Goal: Navigation & Orientation: Go to known website

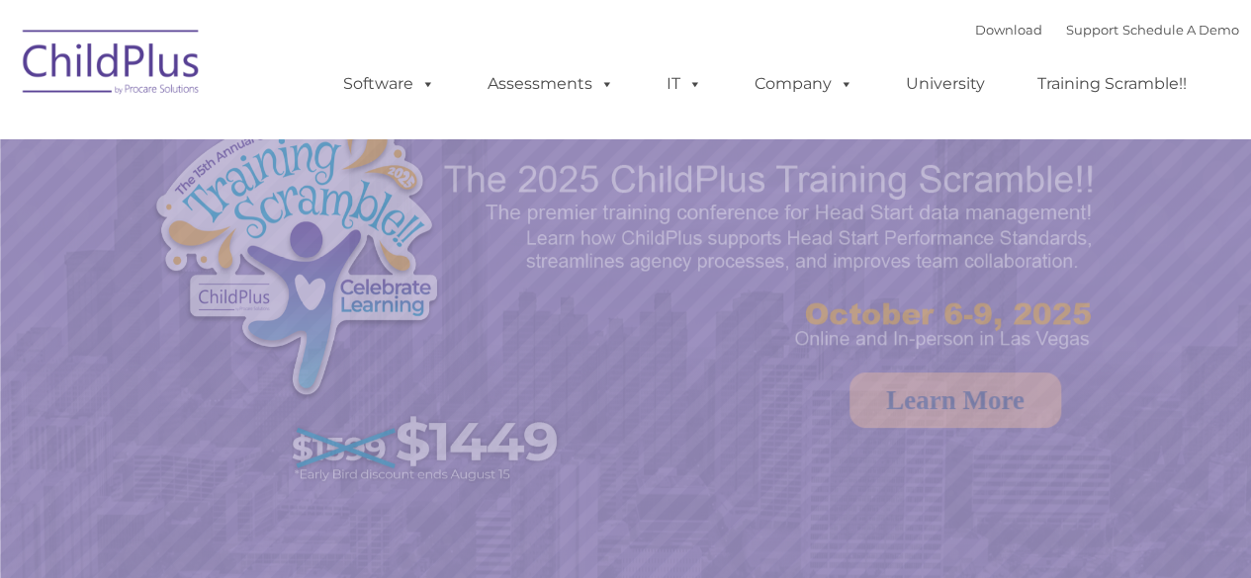
select select "MEDIUM"
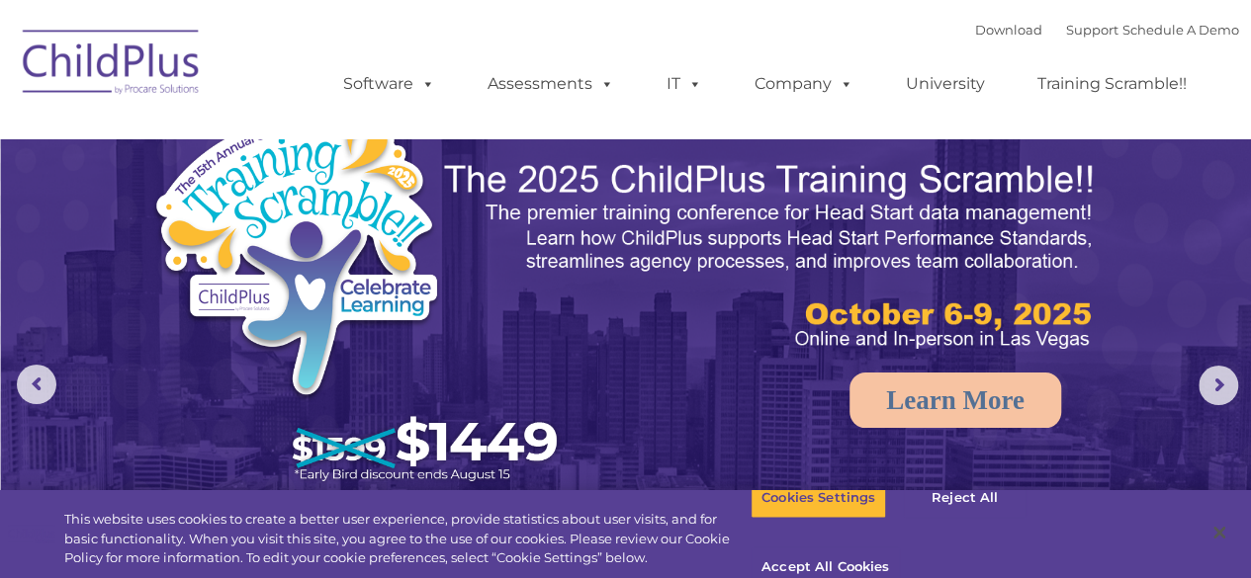
click at [148, 72] on img at bounding box center [112, 65] width 198 height 99
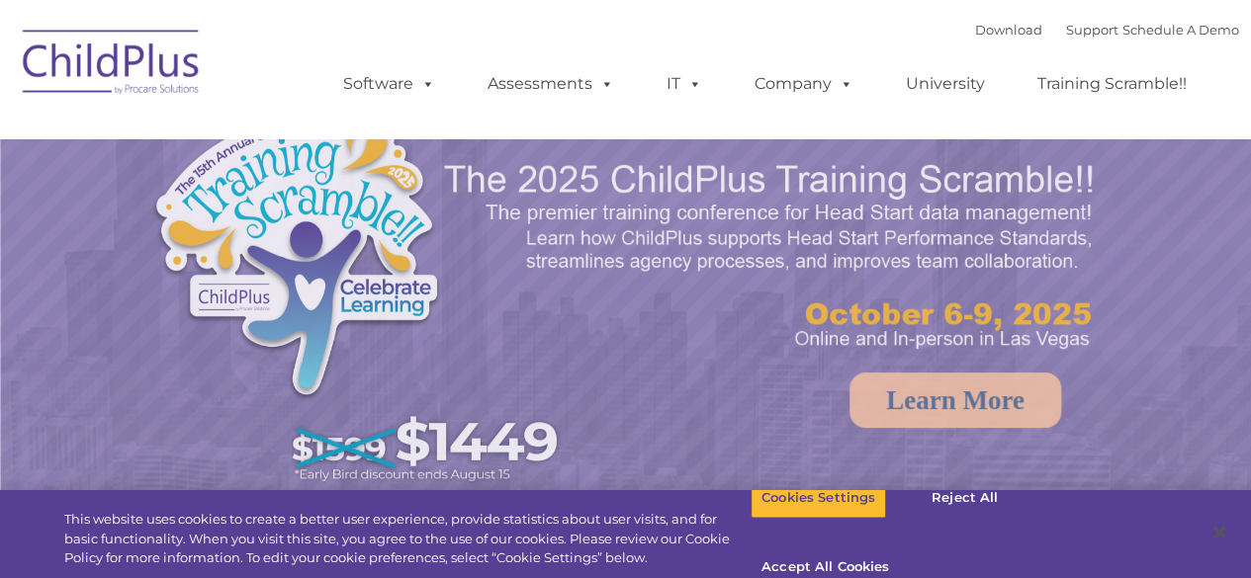
select select "MEDIUM"
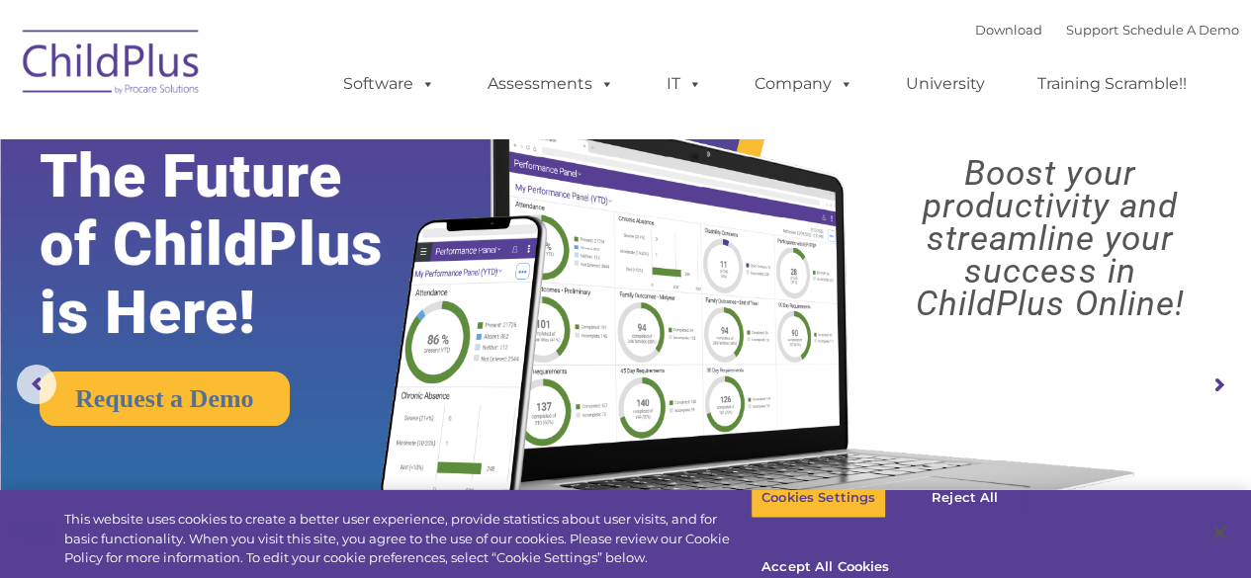
click at [144, 90] on img at bounding box center [112, 65] width 198 height 99
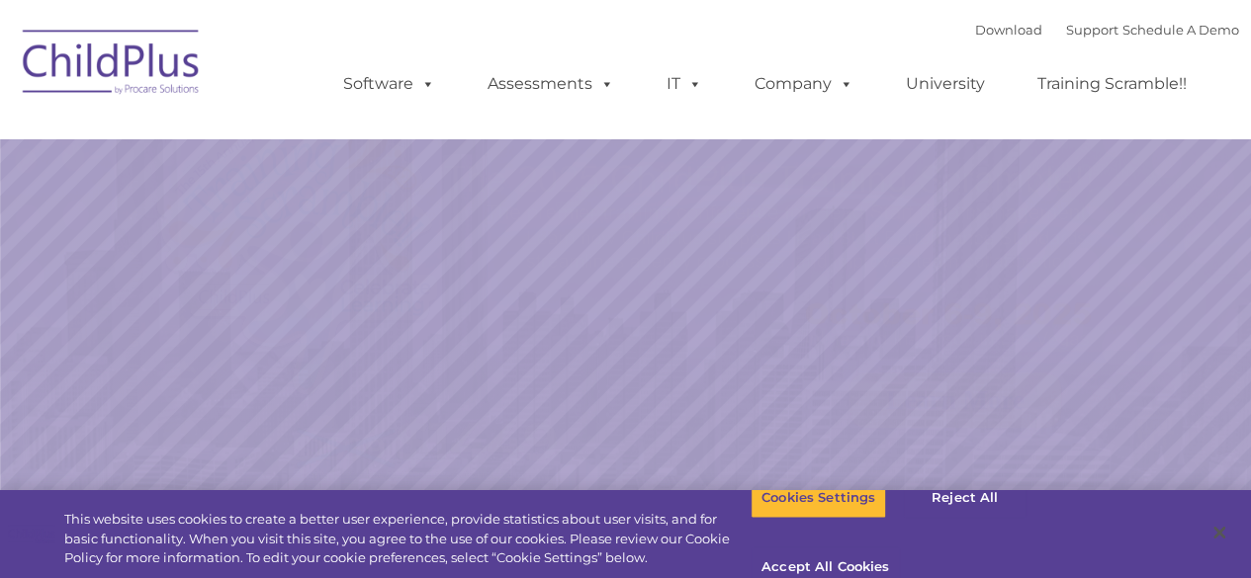
select select "MEDIUM"
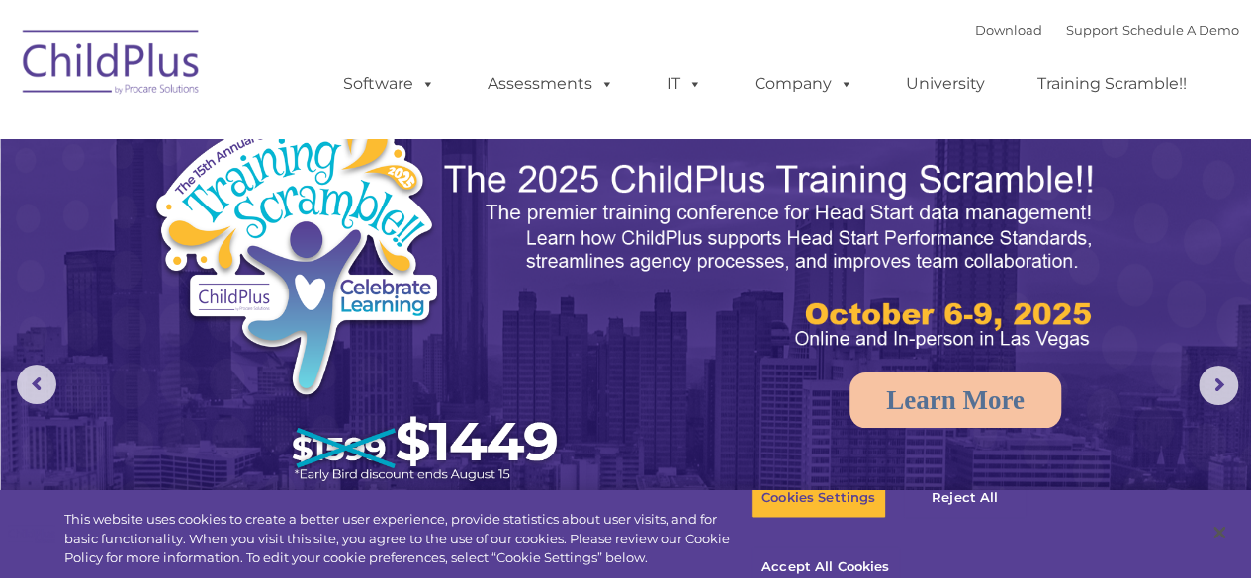
select select "MEDIUM"
